Goal: Communication & Community: Answer question/provide support

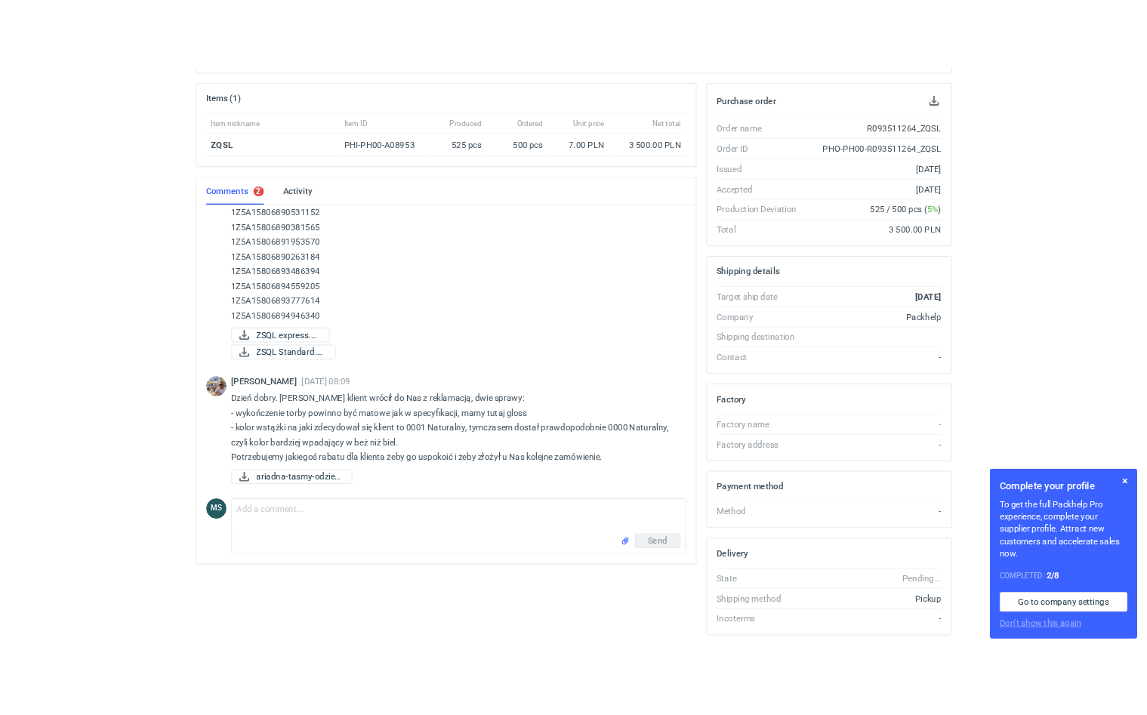
scroll to position [251, 0]
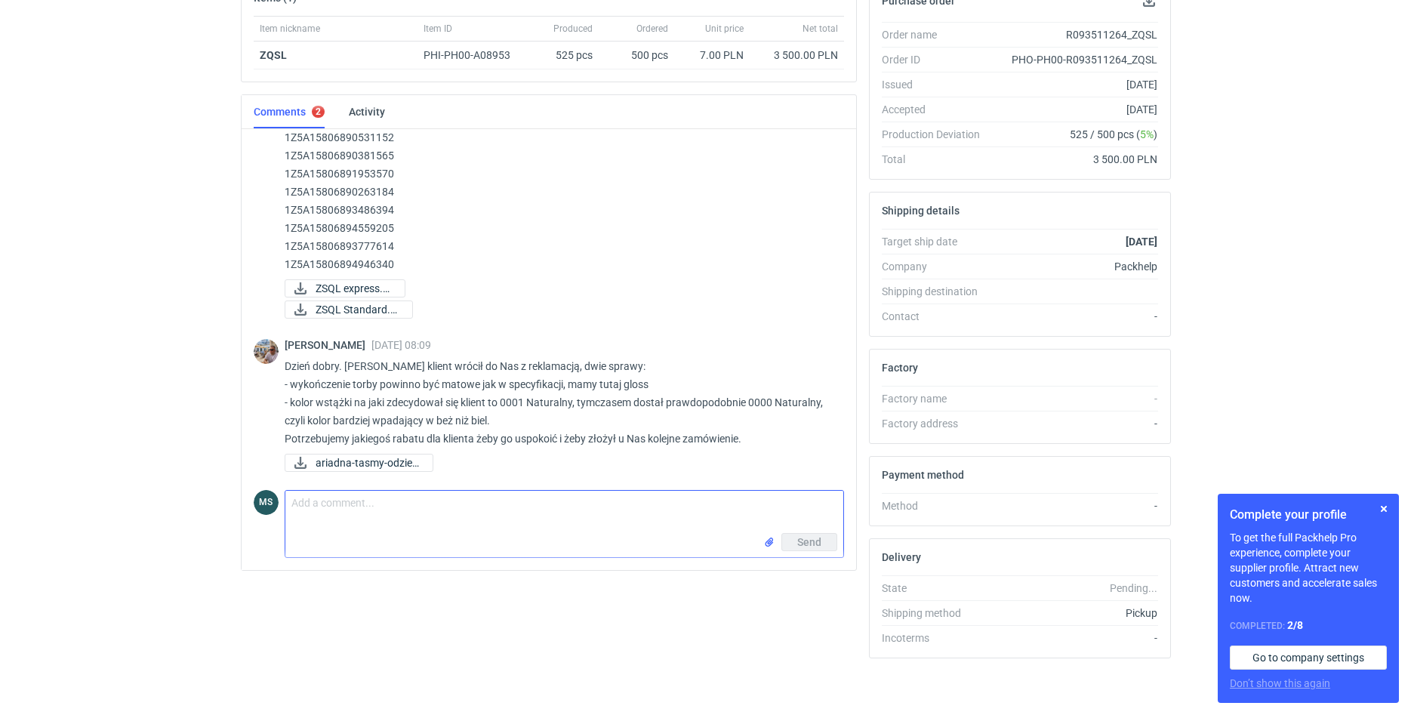
click at [497, 515] on textarea "Comment message" at bounding box center [564, 512] width 558 height 42
click at [571, 522] on textarea "Dzień dobry, poniżej dostępne odpowiedzi: - zgadza się, dlatego w tym przypadku…" at bounding box center [564, 512] width 558 height 42
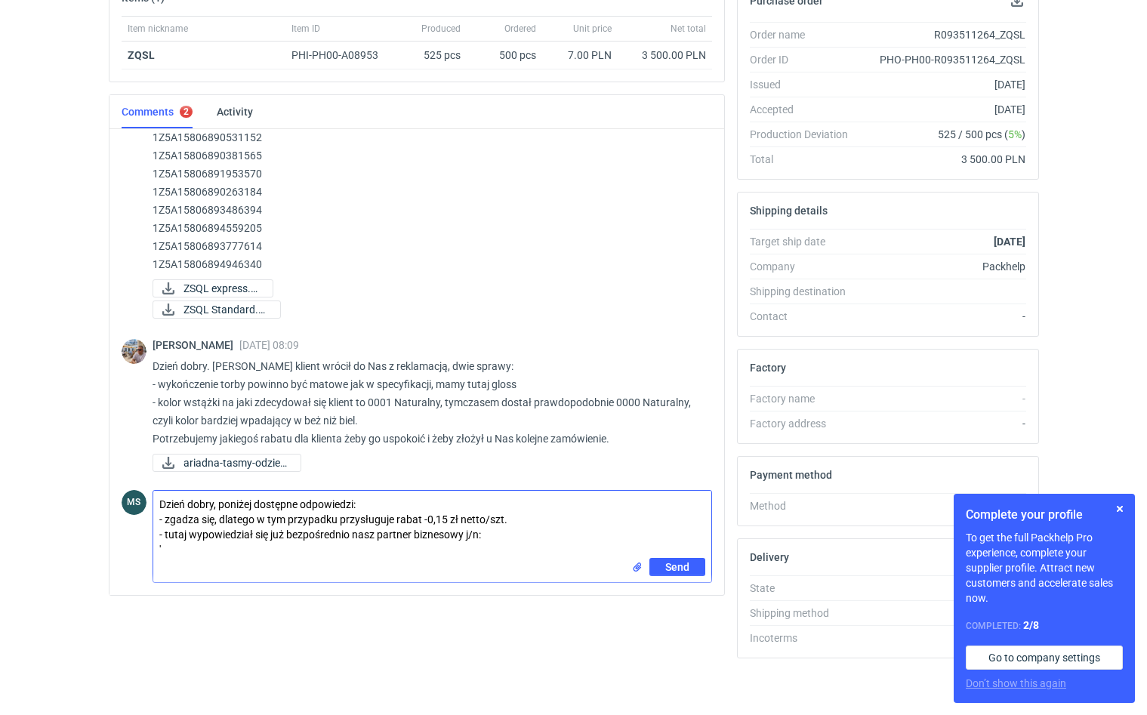
click at [241, 556] on textarea "Dzień dobry, poniżej dostępne odpowiedzi: - zgadza się, dlatego w tym przypadku…" at bounding box center [432, 524] width 558 height 67
paste textarea "pomyłka zaszła w firmie z tasiemkami, zamówienie napisałam na kolor 0001 ale do…"
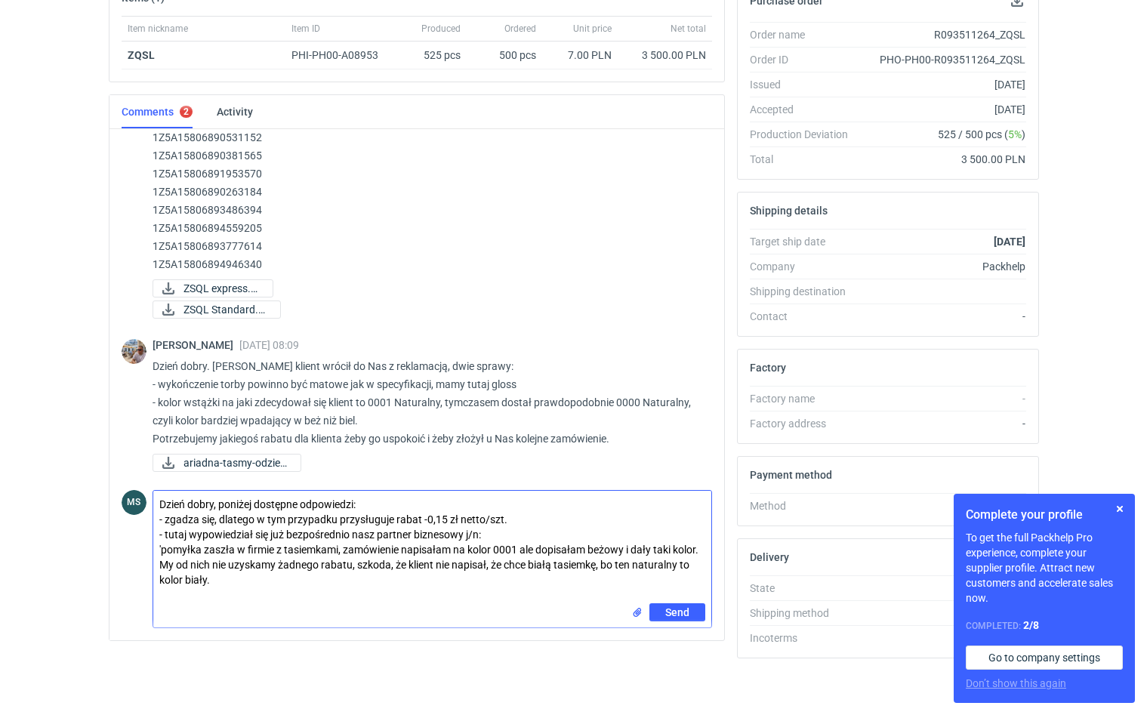
click at [234, 577] on textarea "Dzień dobry, poniżej dostępne odpowiedzi: - zgadza się, dlatego w tym przypadku…" at bounding box center [432, 547] width 558 height 112
click at [445, 520] on textarea "Dzień dobry, poniżej dostępne odpowiedzi: - zgadza się, dlatego w tym przypadku…" at bounding box center [432, 547] width 558 height 112
click at [251, 598] on textarea "Dzień dobry, poniżej dostępne odpowiedzi: - zgadza się, dlatego w tym przypadku…" at bounding box center [432, 547] width 558 height 112
click at [218, 577] on textarea "Dzień dobry, poniżej dostępne odpowiedzi: - zgadza się, dlatego w tym przypadku…" at bounding box center [432, 547] width 558 height 112
type textarea "Dzień dobry, poniżej dostępne odpowiedzi: - zgadza się, dlatego w tym przypadku…"
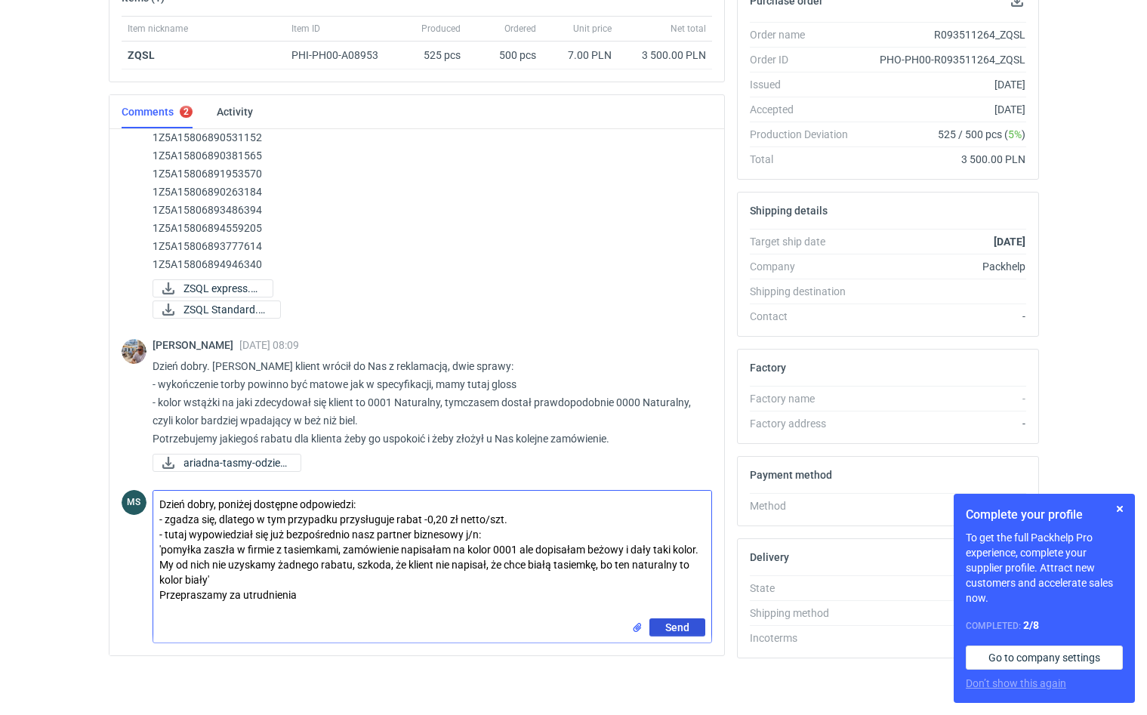
click at [679, 633] on span "Send" at bounding box center [677, 627] width 24 height 11
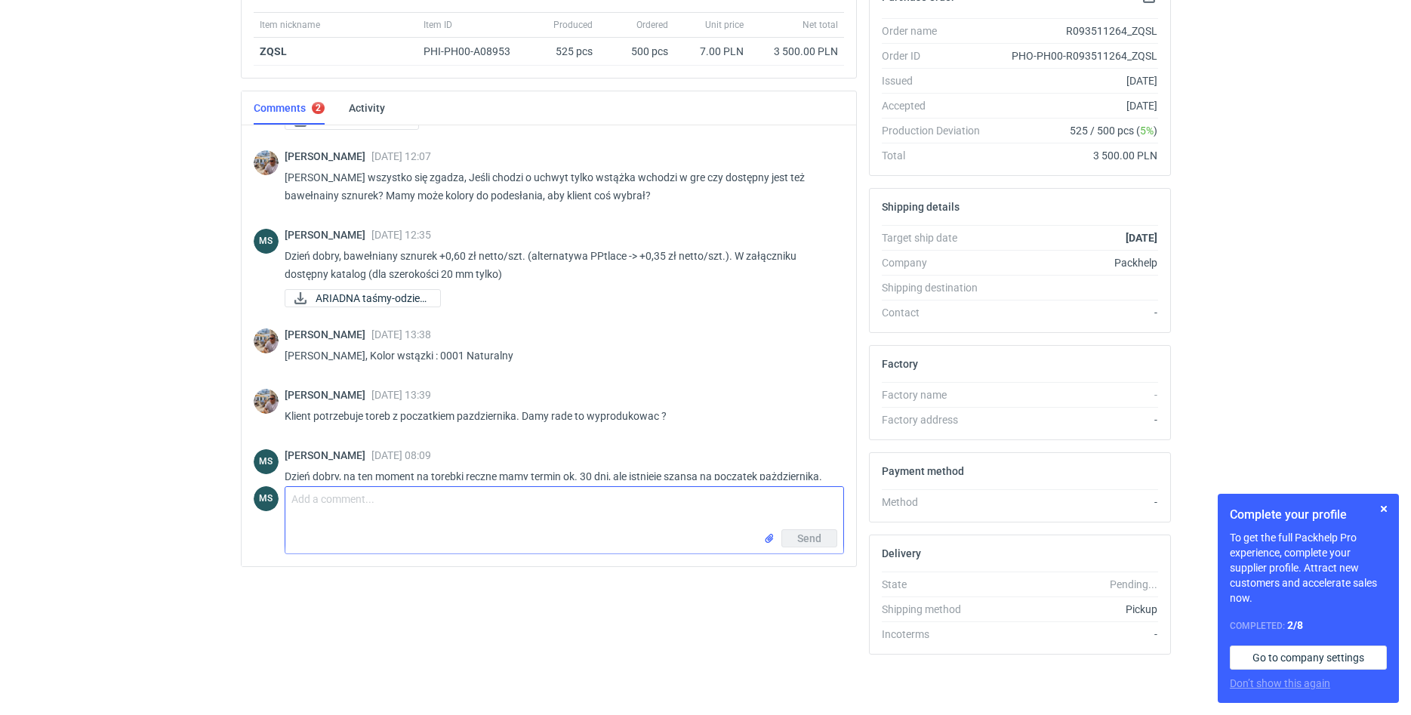
scroll to position [308, 0]
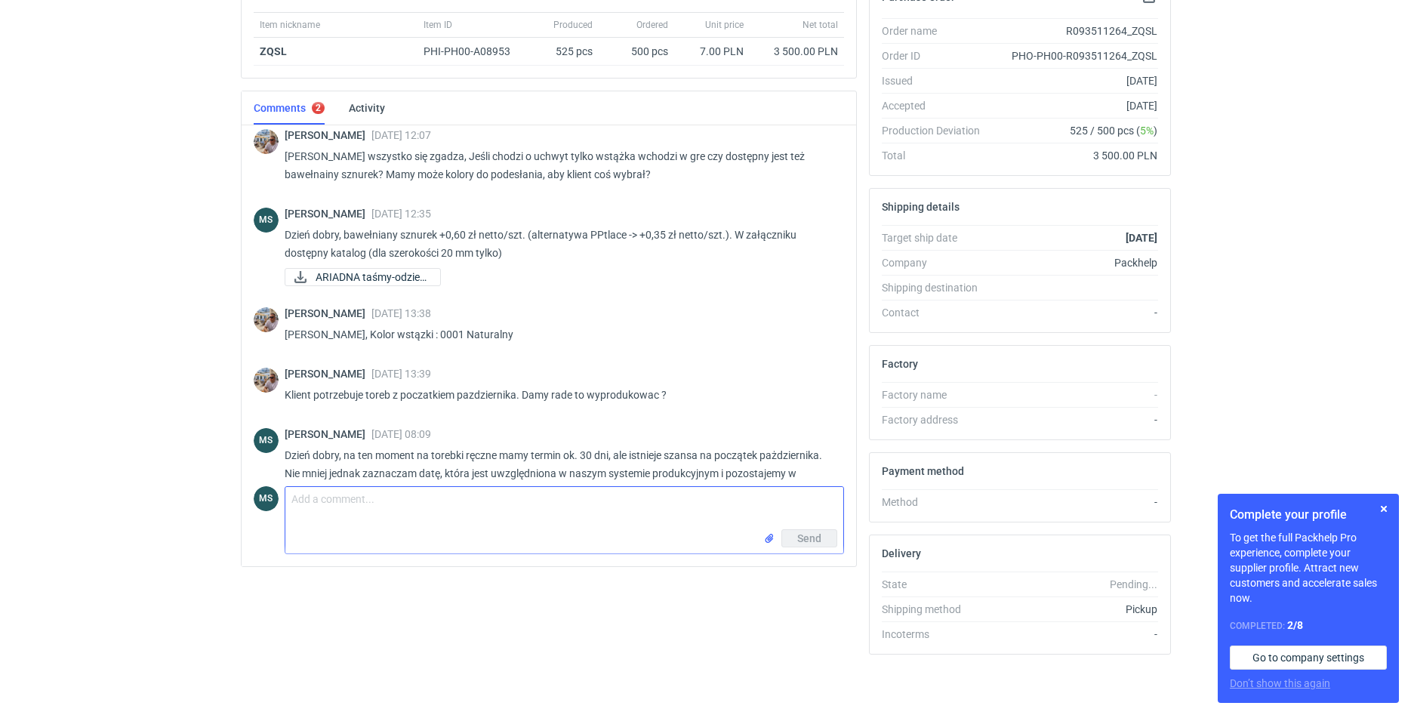
click at [494, 507] on textarea "Comment message" at bounding box center [564, 508] width 558 height 42
click at [769, 540] on input "file" at bounding box center [769, 539] width 12 height 16
drag, startPoint x: 191, startPoint y: 413, endPoint x: 279, endPoint y: 420, distance: 88.6
click at [230, 428] on div "RFQs Specs Designs Items Orders Customers Tools Analytics 4 99+ MS Michał Sokoł…" at bounding box center [705, 102] width 1411 height 715
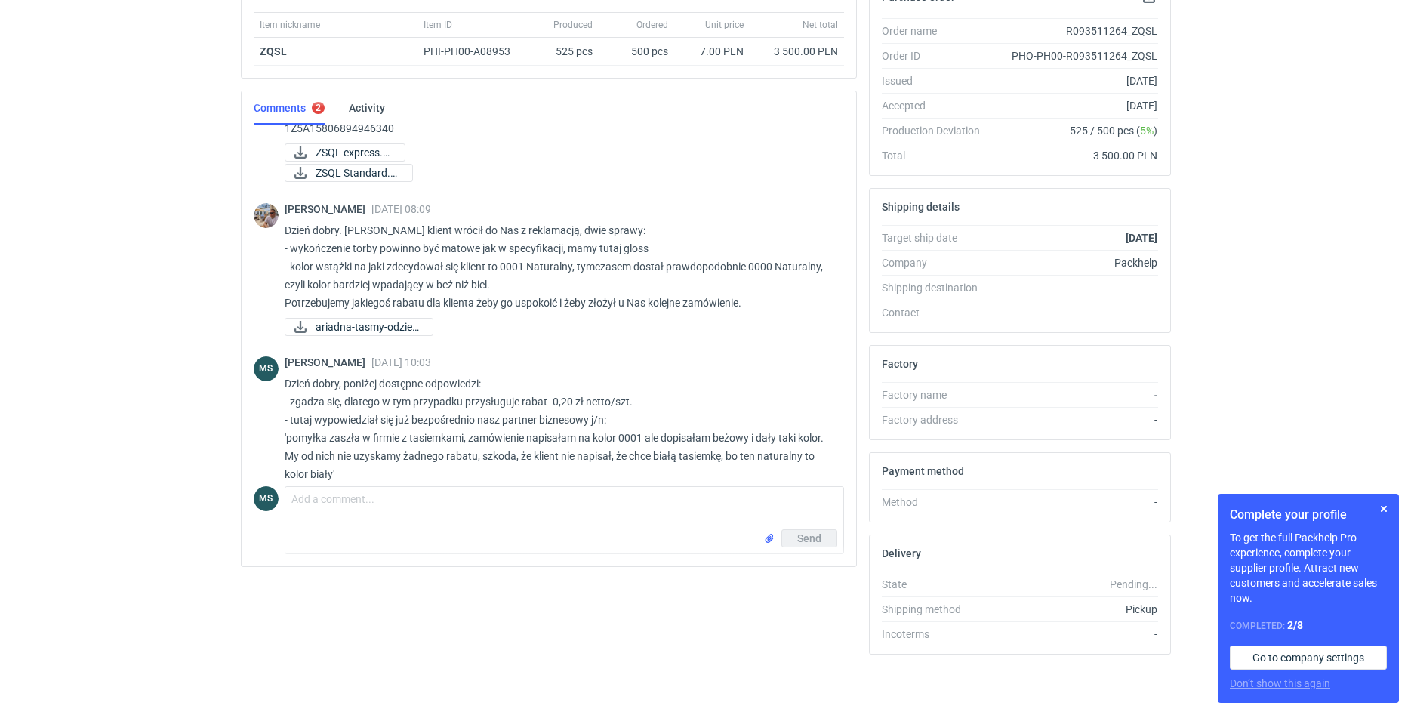
scroll to position [2469, 0]
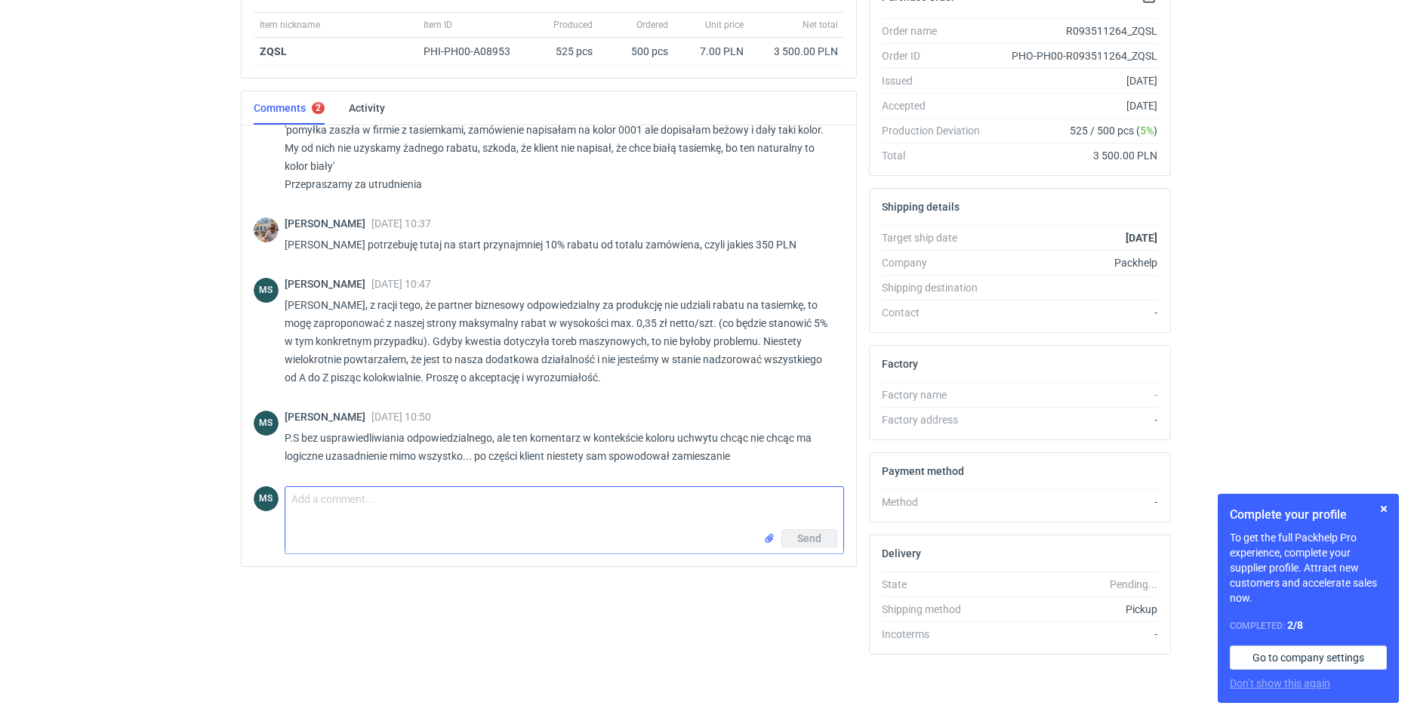
click at [457, 528] on textarea "Comment message" at bounding box center [564, 508] width 558 height 42
type textarea "Dodatkowo proszę spojrzeć na komentarz z 11 września godzina 13:38 wyżej - pisz…"
drag, startPoint x: 361, startPoint y: 512, endPoint x: 119, endPoint y: 473, distance: 245.4
click at [285, 487] on textarea "Dodatkowo proszę spojrzeć na komentarz z 11 września godzina 13:38 wyżej - pisz…" at bounding box center [564, 508] width 558 height 42
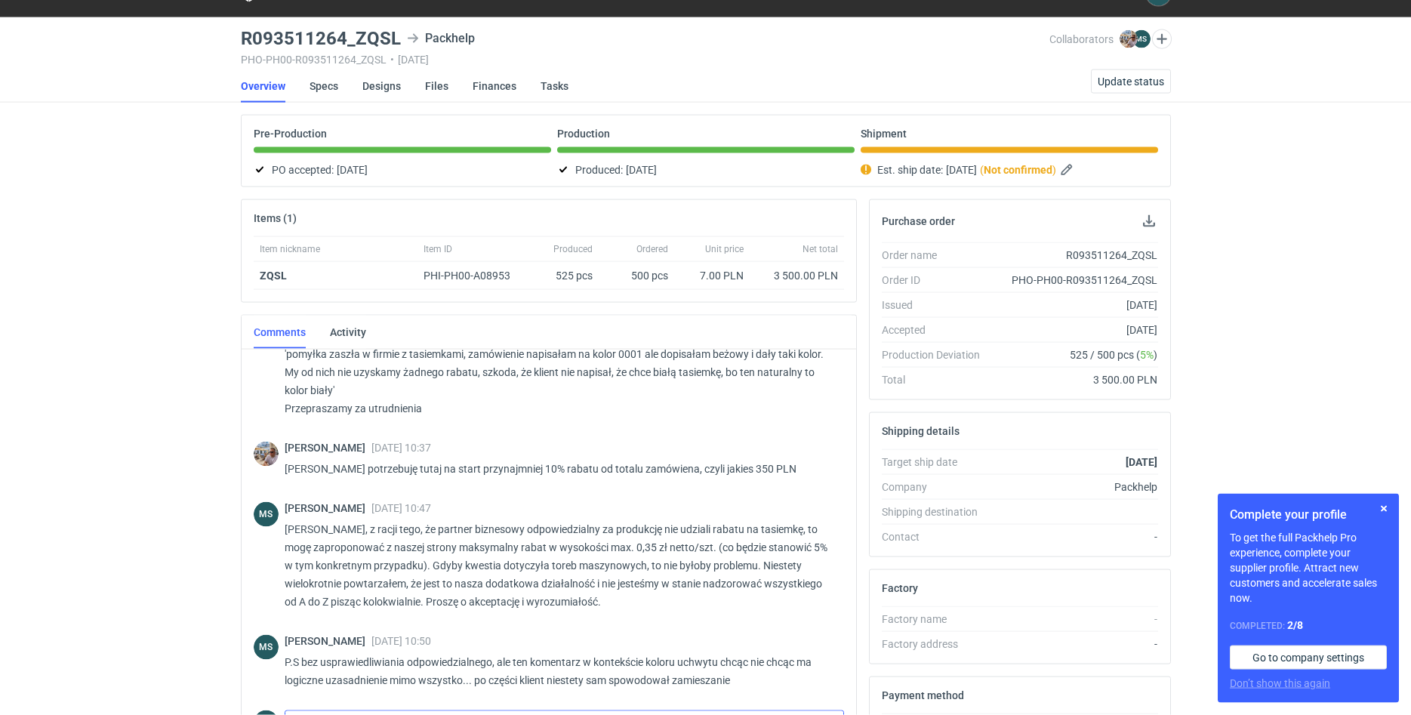
scroll to position [0, 0]
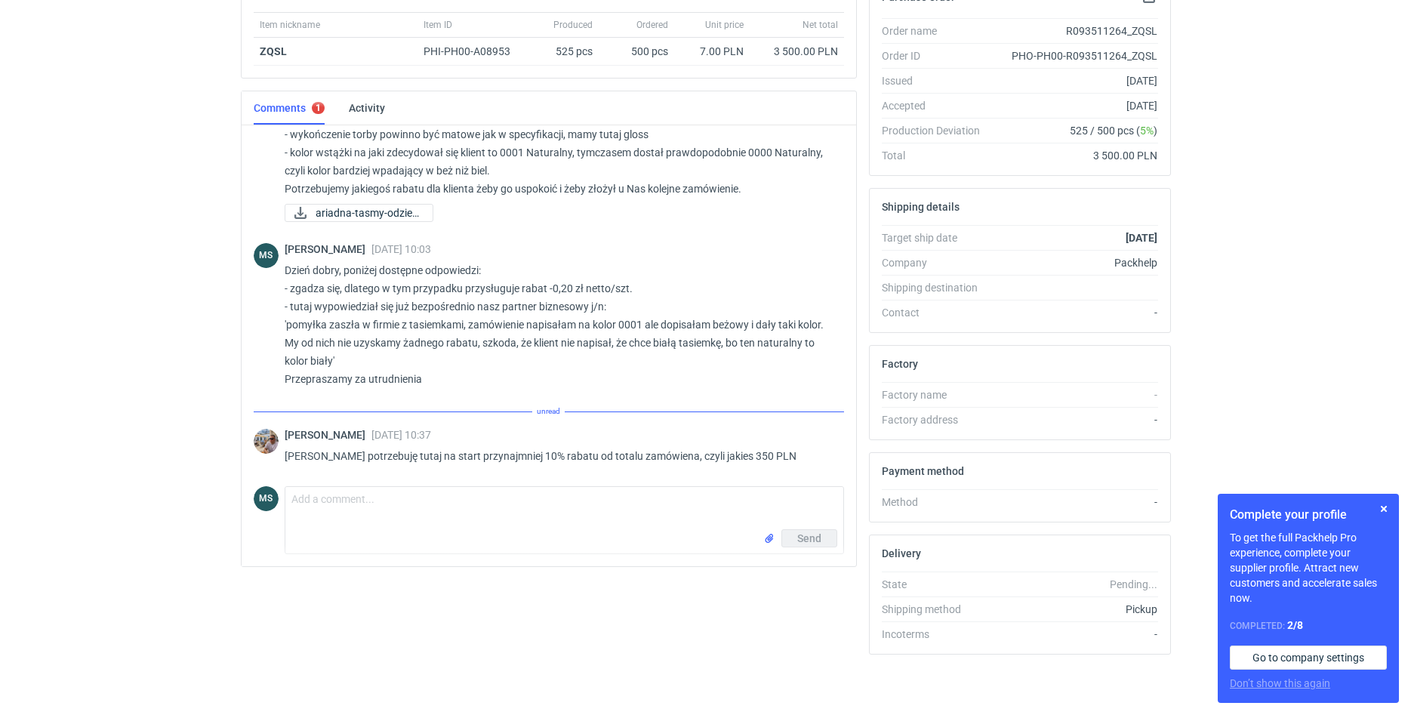
scroll to position [1642, 0]
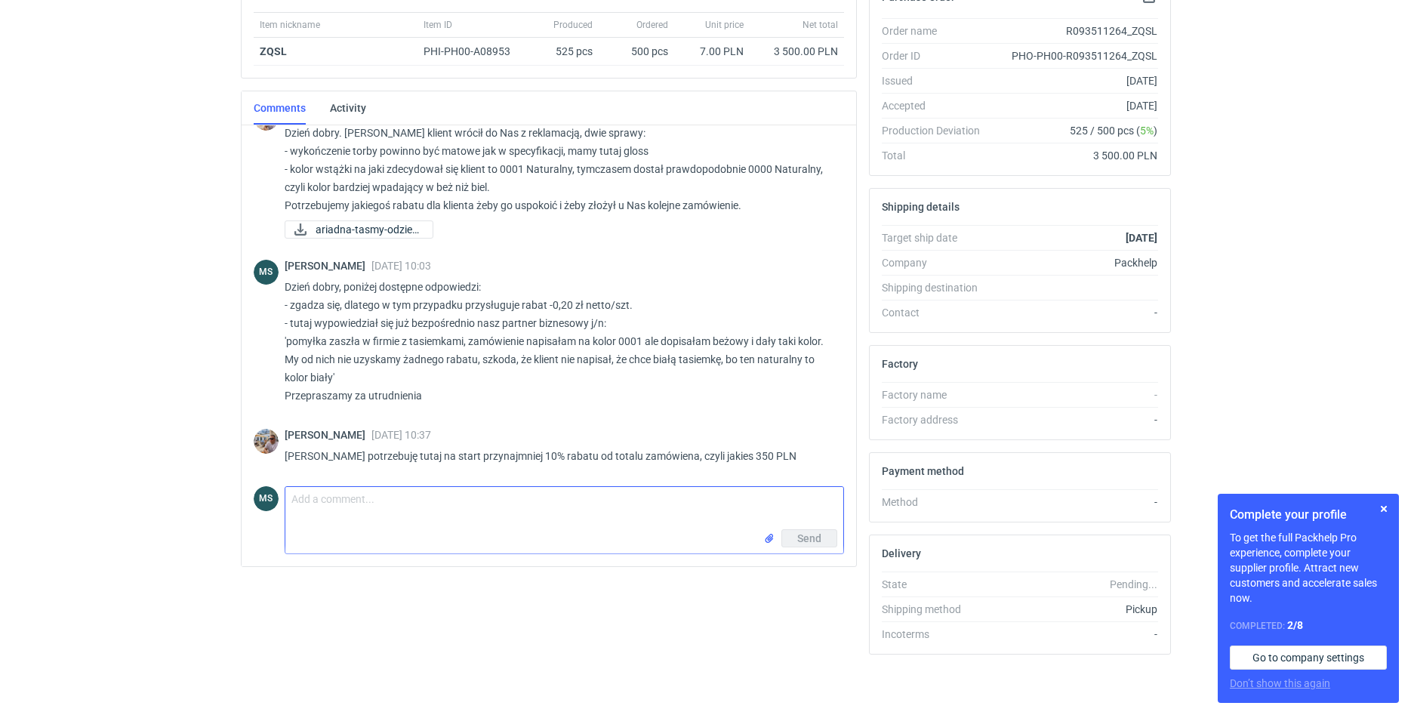
click at [451, 514] on textarea "Comment message" at bounding box center [564, 508] width 558 height 42
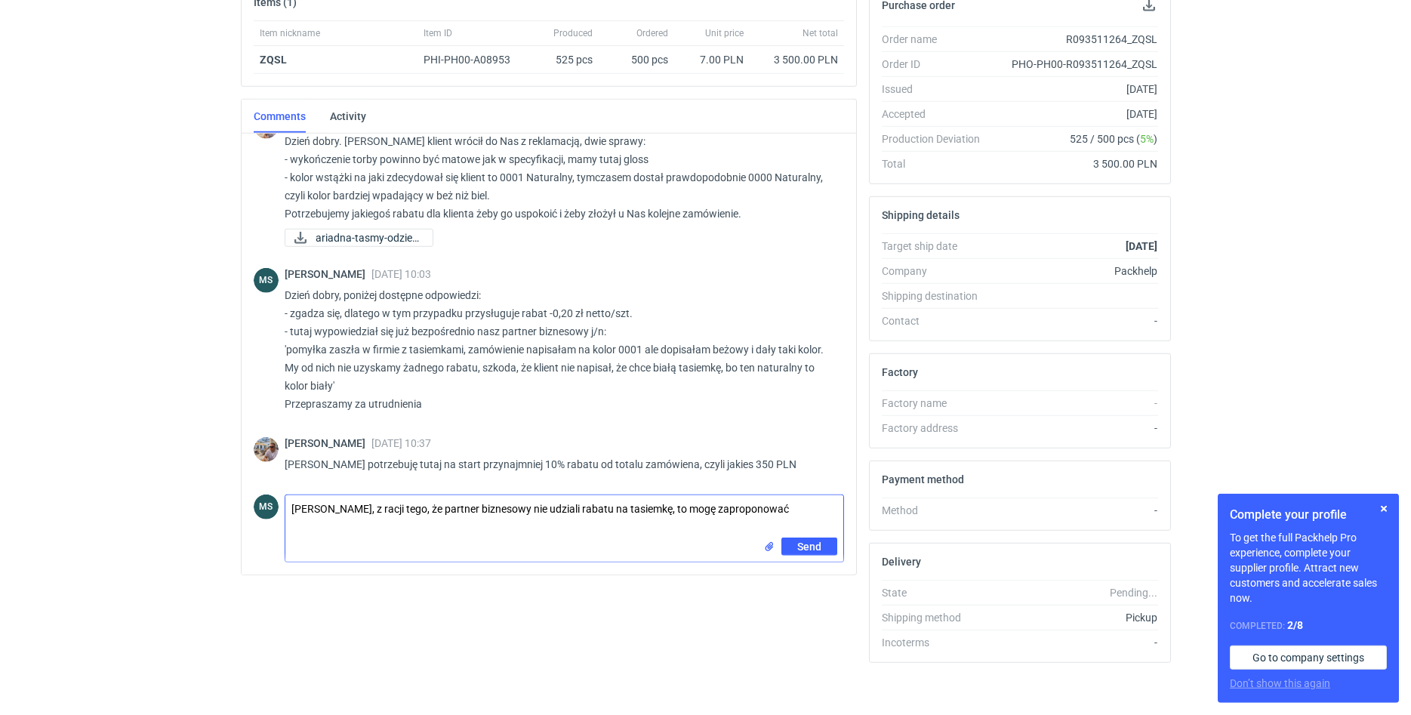
scroll to position [255, 0]
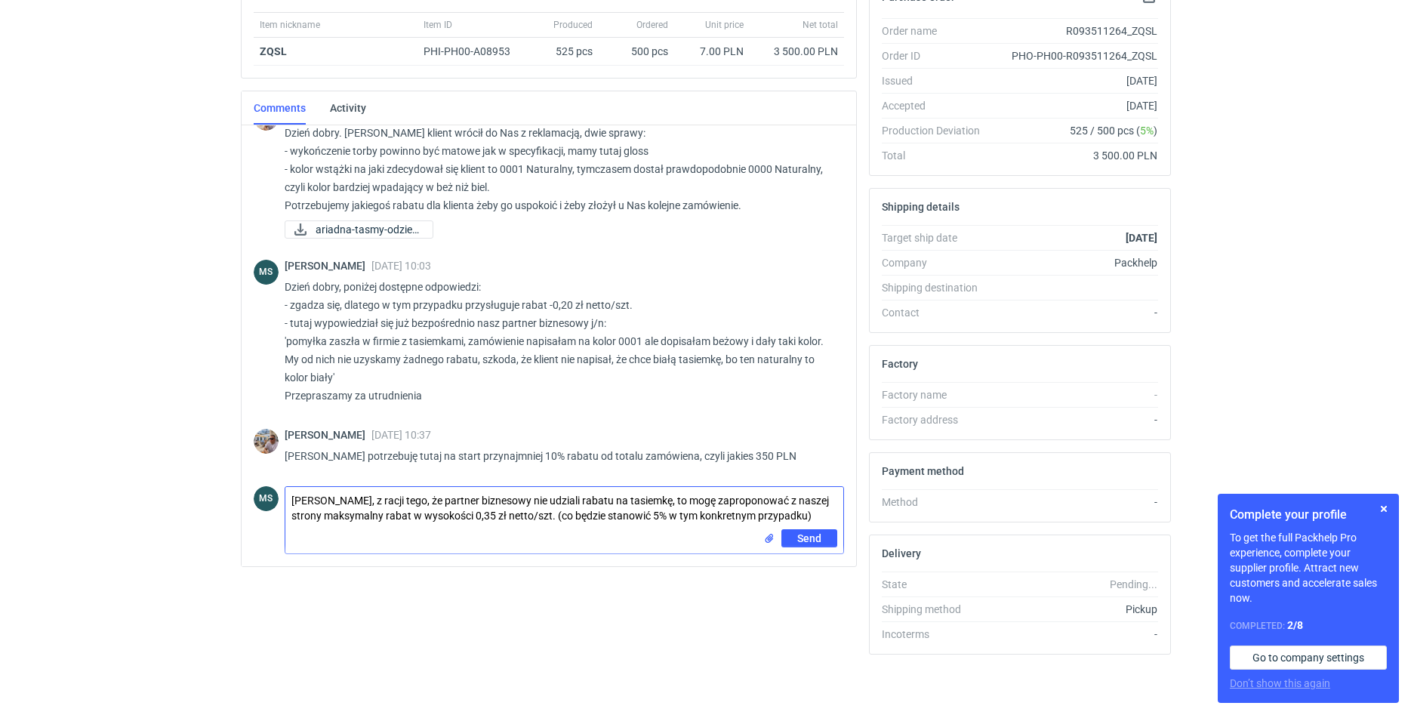
click at [519, 500] on textarea "[PERSON_NAME], z racji tego, że partner biznesowy nie udziali rabatu na tasiemk…" at bounding box center [564, 508] width 558 height 42
click at [457, 534] on textarea "[PERSON_NAME], z racji tego, że partner biznesowy odpowiedzialny za produkcję n…" at bounding box center [564, 513] width 558 height 52
click at [613, 520] on textarea "[PERSON_NAME], z racji tego, że partner biznesowy odpowiedzialny za produkcję n…" at bounding box center [564, 513] width 558 height 52
click at [442, 527] on textarea "[PERSON_NAME], z racji tego, że partner biznesowy odpowiedzialny za produkcję n…" at bounding box center [564, 513] width 558 height 52
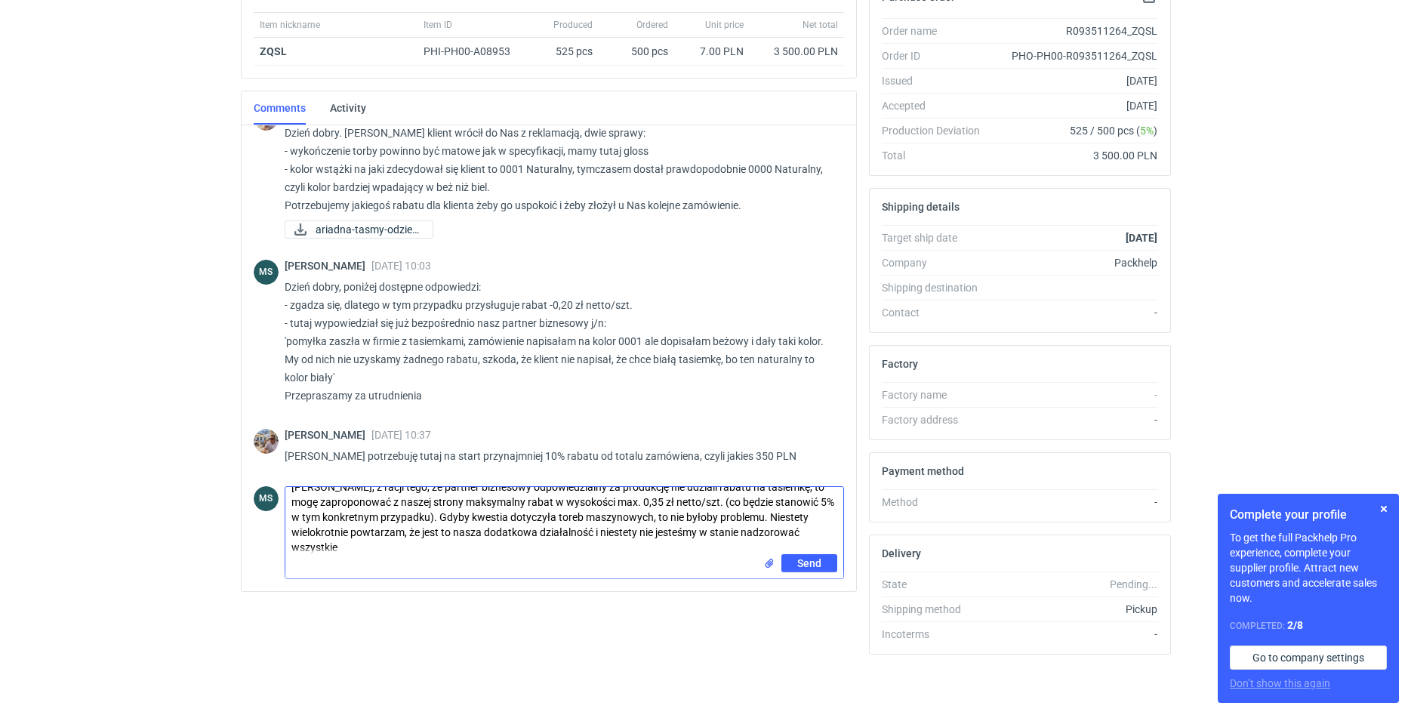
scroll to position [0, 0]
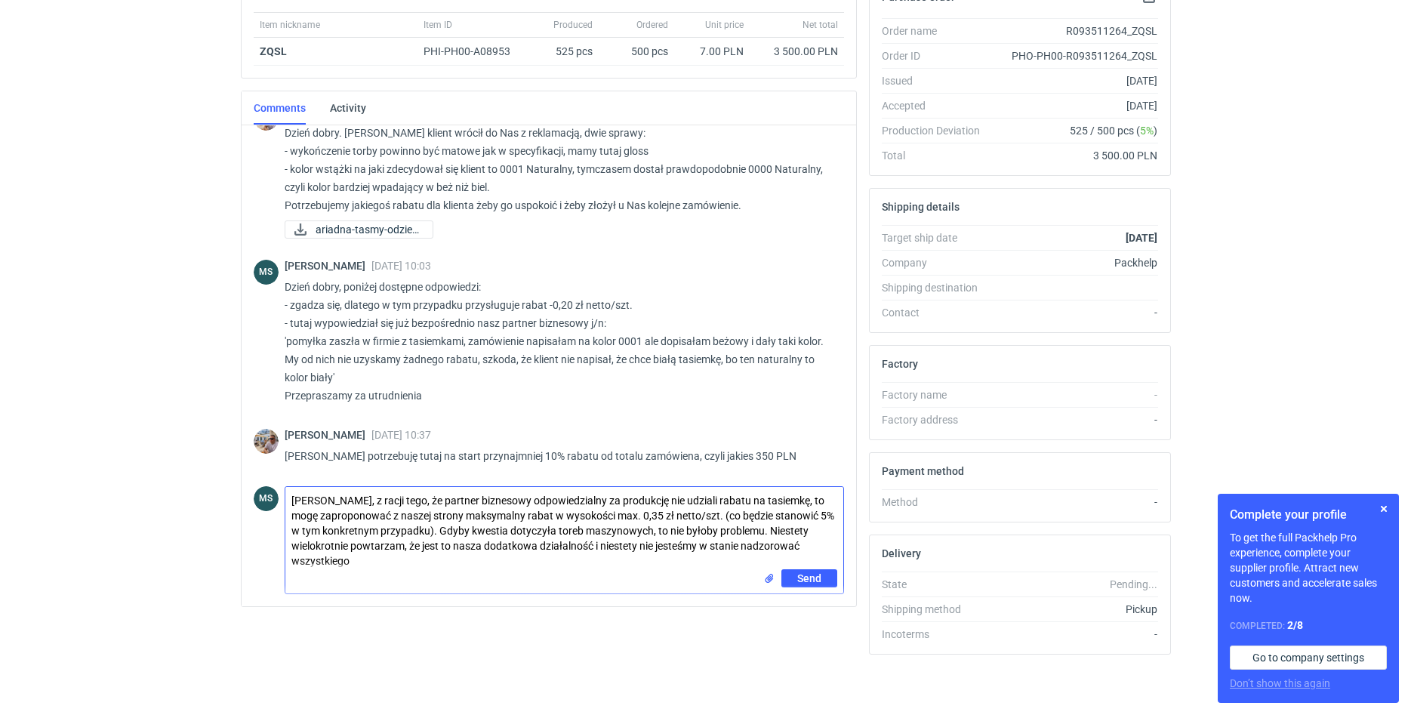
click at [399, 550] on textarea "[PERSON_NAME], z racji tego, że partner biznesowy odpowiedzialny za produkcję n…" at bounding box center [564, 528] width 558 height 82
drag, startPoint x: 646, startPoint y: 543, endPoint x: 609, endPoint y: 548, distance: 37.4
click at [609, 548] on textarea "[PERSON_NAME], z racji tego, że partner biznesowy odpowiedzialny za produkcję n…" at bounding box center [564, 528] width 558 height 82
click at [831, 545] on textarea "[PERSON_NAME], z racji tego, że partner biznesowy odpowiedzialny za produkcję n…" at bounding box center [564, 528] width 558 height 82
type textarea "[PERSON_NAME], z racji tego, że partner biznesowy odpowiedzialny za produkcję n…"
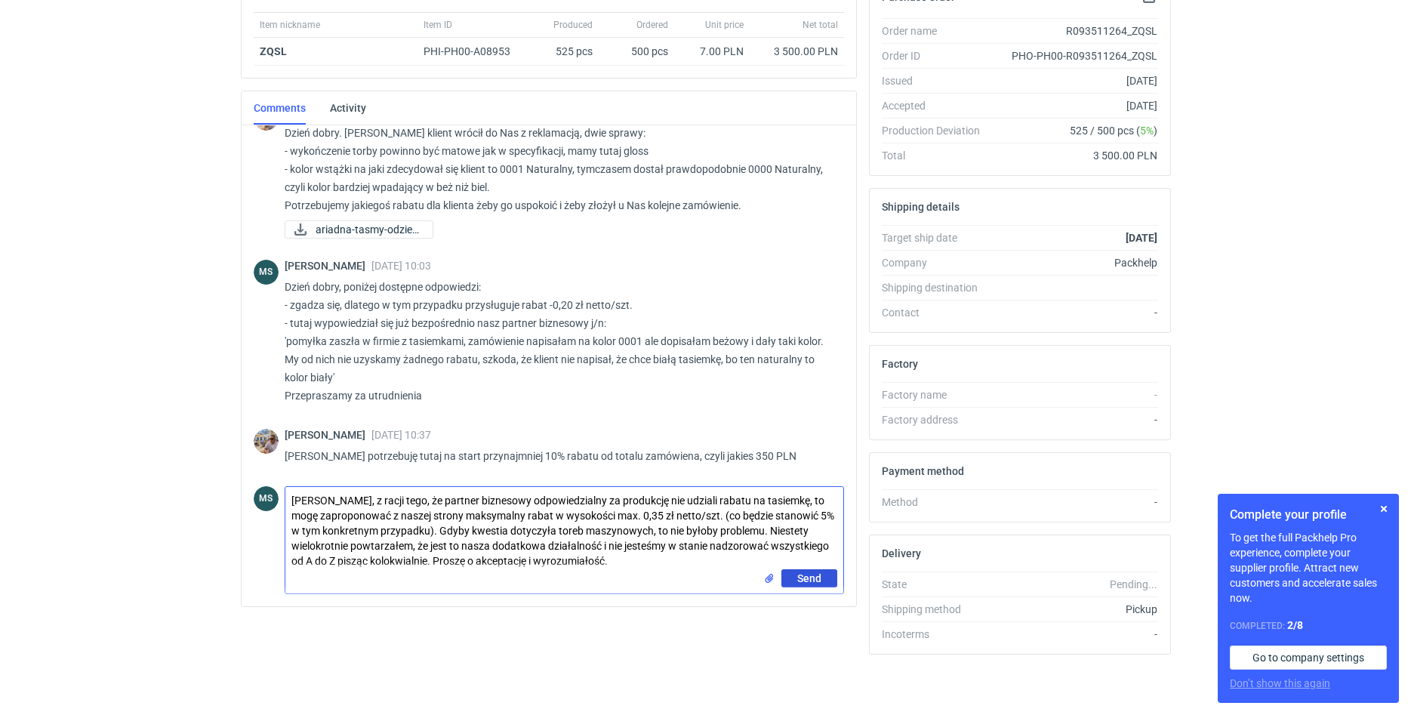
click at [823, 580] on button "Send" at bounding box center [809, 578] width 56 height 18
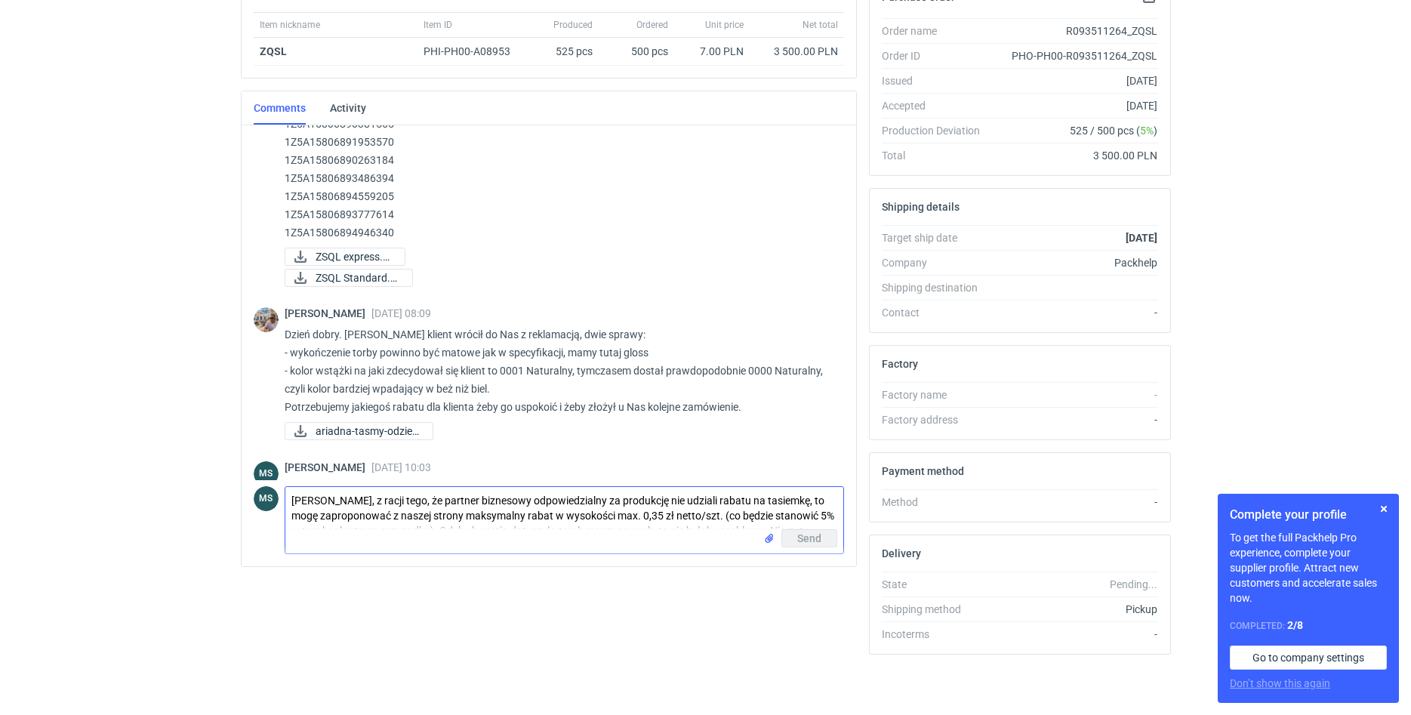
scroll to position [1396, 0]
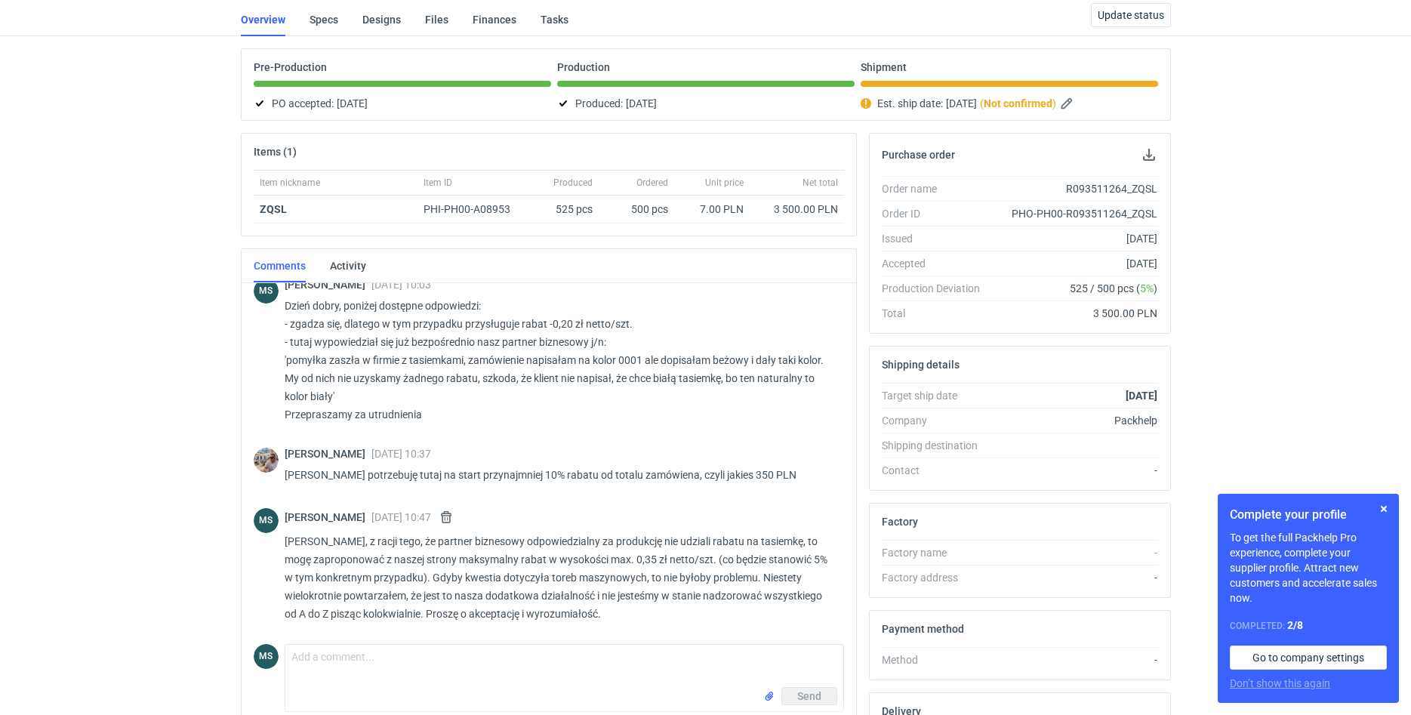
scroll to position [255, 0]
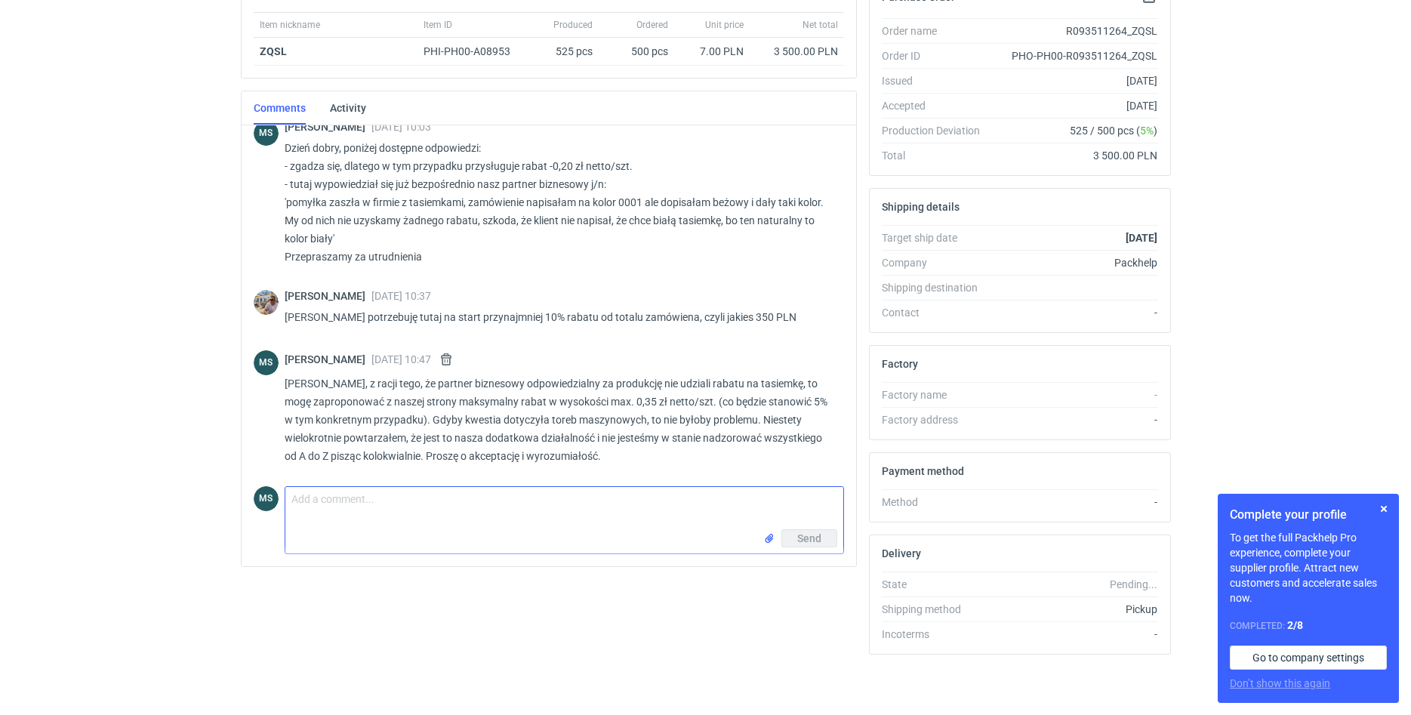
click at [368, 504] on textarea "Comment message" at bounding box center [564, 508] width 558 height 42
click at [765, 504] on textarea "P.S nie chcę tutaj bronić odpowiedzialnego, ale ten komentarz w kontekście kolo…" at bounding box center [564, 508] width 558 height 42
drag, startPoint x: 350, startPoint y: 502, endPoint x: 338, endPoint y: 500, distance: 11.5
click at [326, 504] on textarea "P.S nie chcę tutaj bronić odpowiedzialnego, ale ten komentarz w kontekście kolo…" at bounding box center [564, 508] width 558 height 42
drag, startPoint x: 438, startPoint y: 504, endPoint x: 406, endPoint y: 504, distance: 31.7
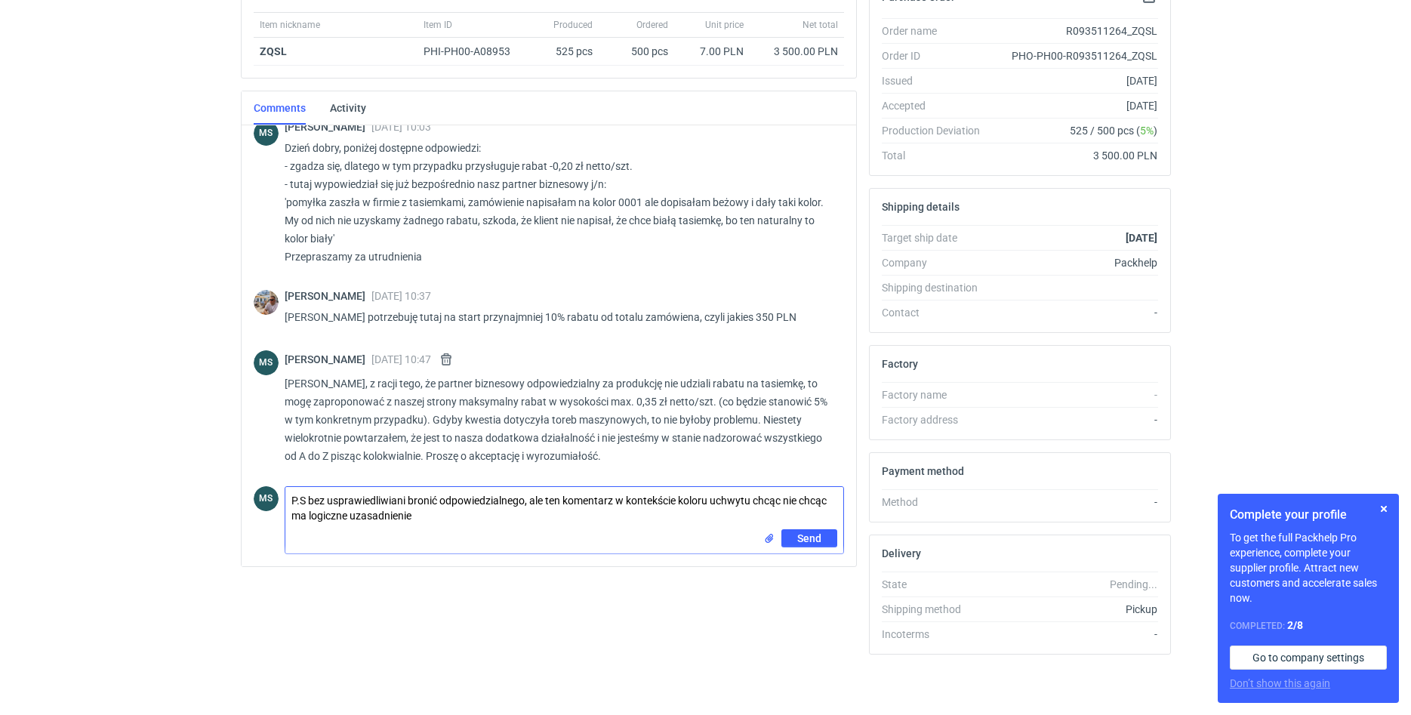
click at [406, 504] on textarea "P.S bez usprawiedliwiani bronić odpowiedzialnego, ale ten komentarz w kontekści…" at bounding box center [564, 508] width 558 height 42
click at [395, 521] on textarea "P.S bez usprawiedliwiania odpowiedzialnego, ale ten komentarz w kontekście kolo…" at bounding box center [564, 508] width 558 height 42
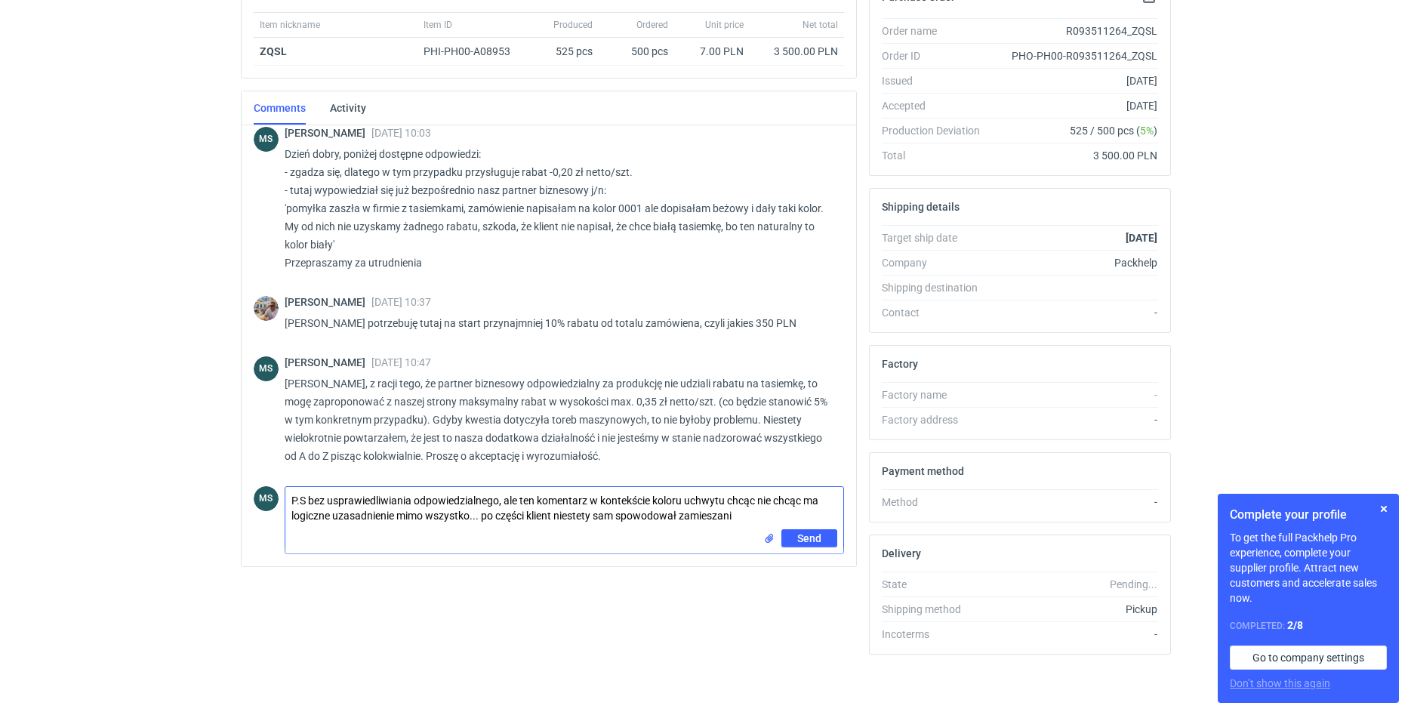
type textarea "P.S bez usprawiedliwiania odpowiedzialnego, ale ten komentarz w kontekście kolo…"
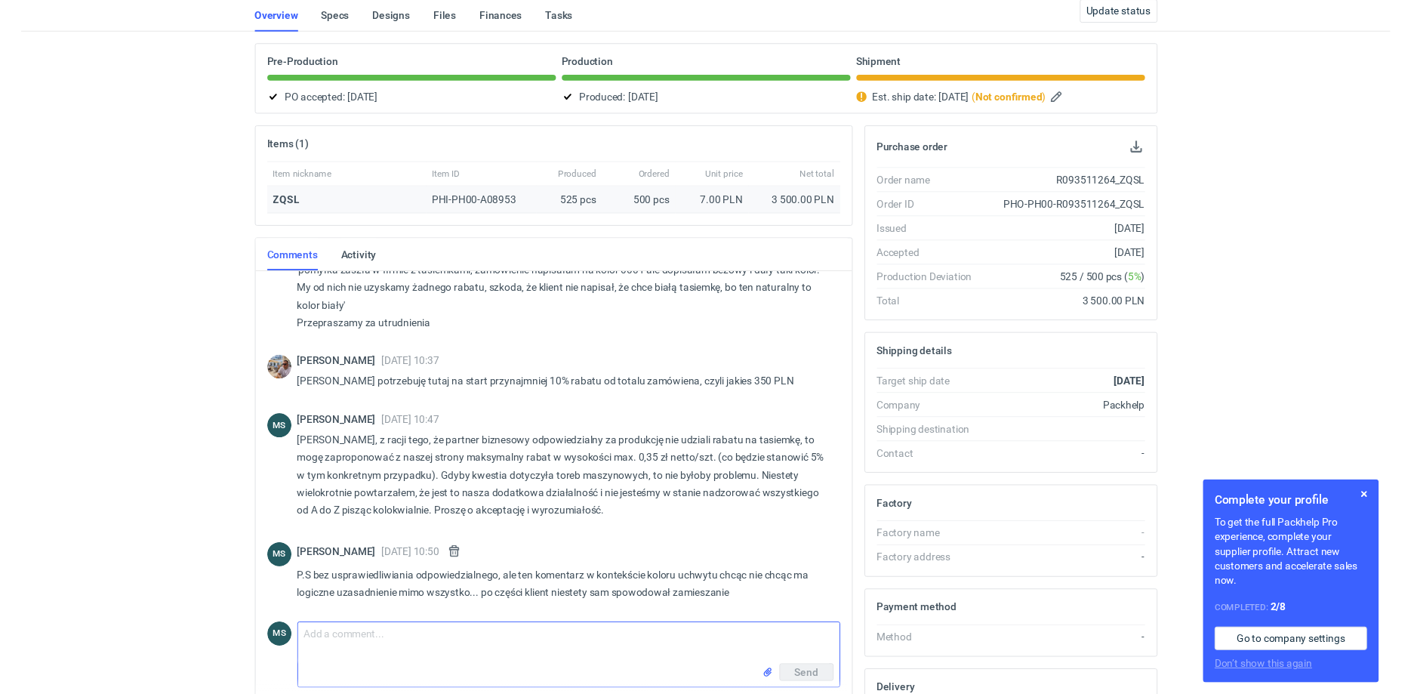
scroll to position [0, 0]
